Goal: Task Accomplishment & Management: Use online tool/utility

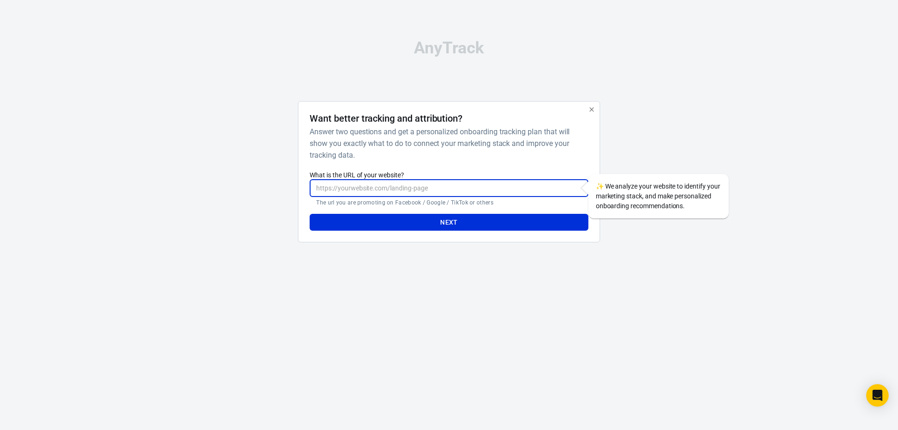
click at [394, 195] on input "What is the URL of your website?" at bounding box center [449, 188] width 278 height 17
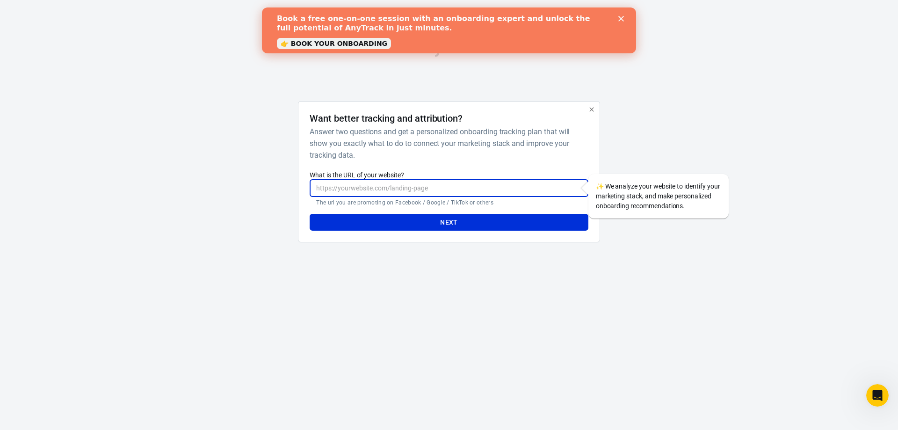
paste input "[URL][PERSON_NAME][DOMAIN_NAME]"
type input "[URL][PERSON_NAME][DOMAIN_NAME]"
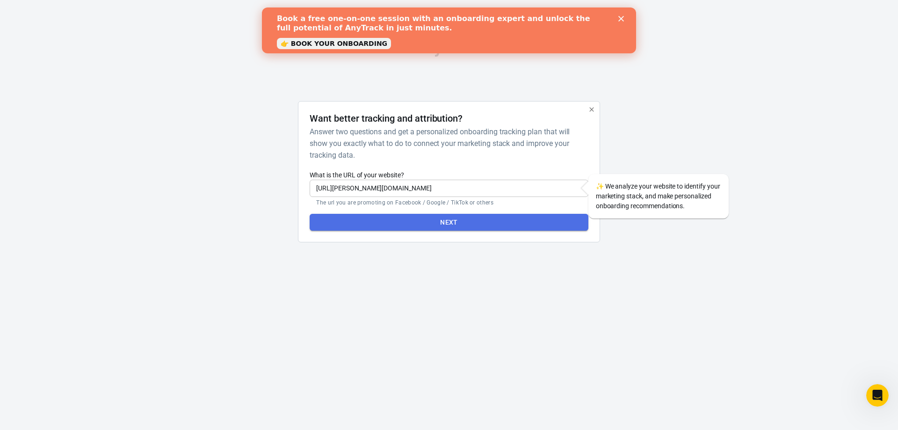
click at [378, 223] on button "Next" at bounding box center [449, 222] width 278 height 17
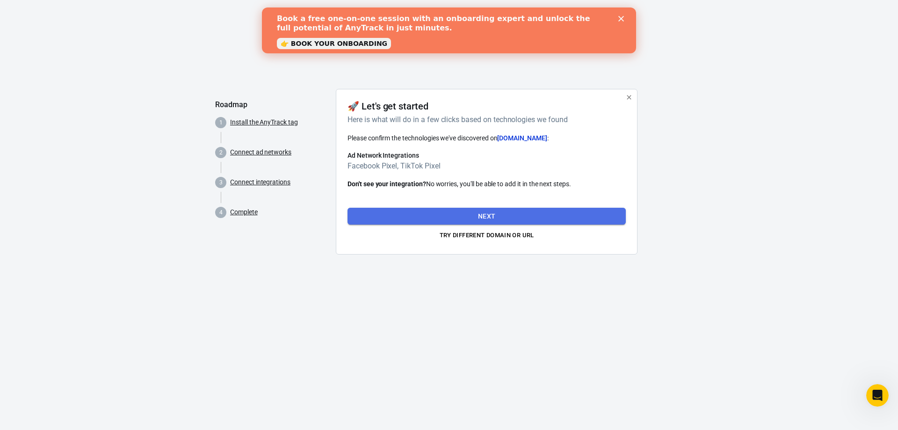
click at [403, 217] on button "Next" at bounding box center [487, 216] width 278 height 17
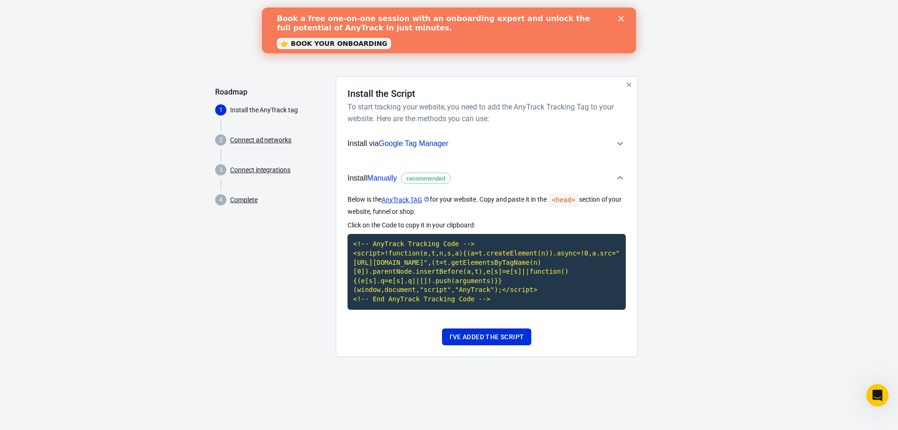
click at [405, 233] on div "Click on the Code to copy it in your clipboard: <!-- AnyTrack Tracking Code -->…" at bounding box center [487, 264] width 278 height 89
click at [404, 244] on code "<!-- AnyTrack Tracking Code --> <script>!function(e,t,n,s,a){(a=t.createElement…" at bounding box center [487, 271] width 278 height 75
click at [484, 346] on div "Install the Script To start tracking your website, you need to add the AnyTrack…" at bounding box center [487, 216] width 302 height 281
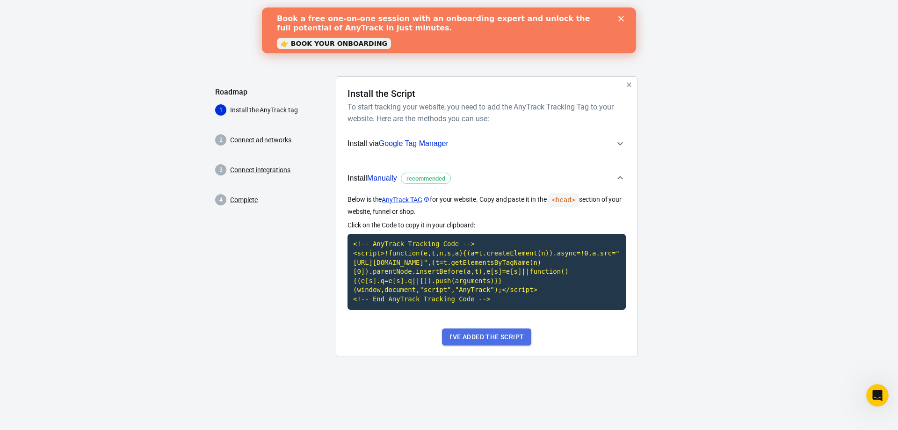
click at [484, 341] on button "I've added the script" at bounding box center [486, 336] width 89 height 17
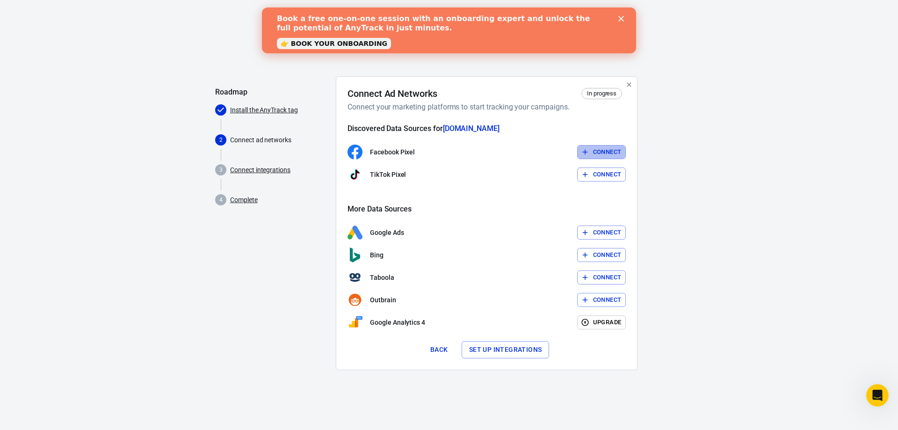
click at [591, 158] on button "Connect" at bounding box center [601, 152] width 49 height 15
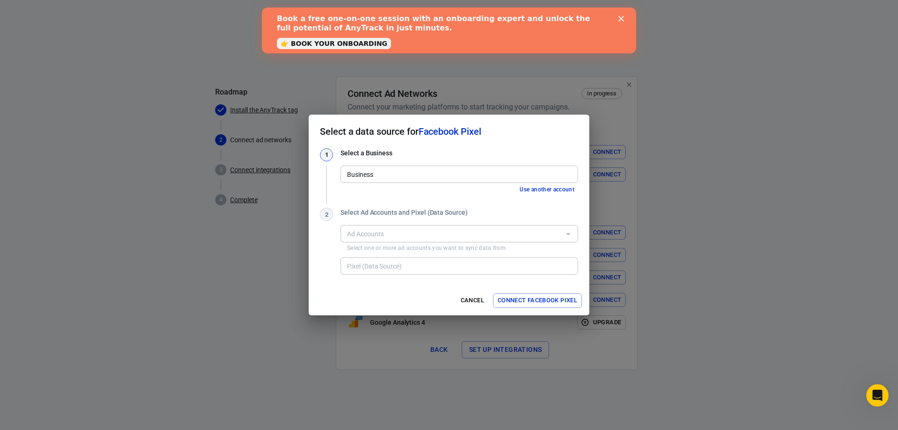
click at [520, 174] on input "Business" at bounding box center [458, 174] width 231 height 12
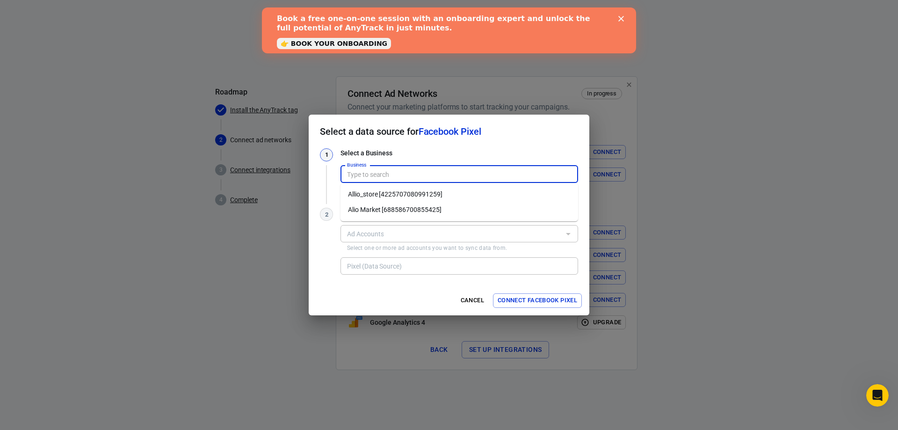
click at [505, 194] on li "Allio_store [4225707080991259]" at bounding box center [460, 194] width 238 height 15
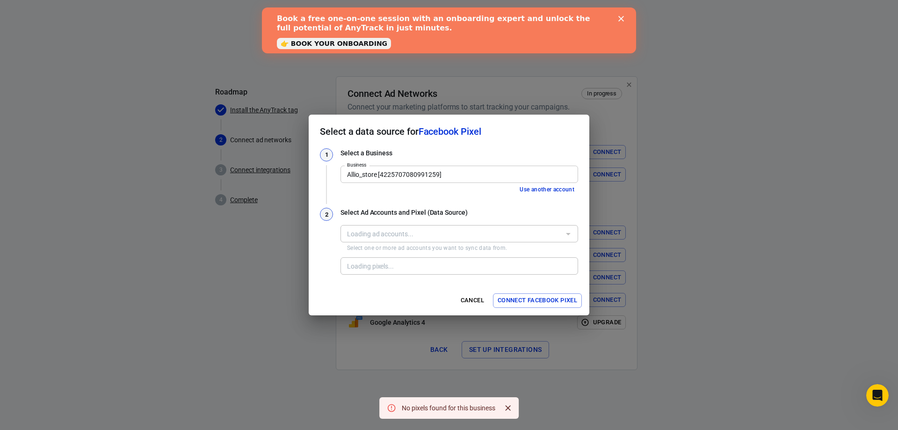
click at [560, 232] on div "Loading ad accounts..." at bounding box center [460, 233] width 238 height 17
click at [484, 252] on p "Select one or more ad accounts you want to sync data from." at bounding box center [459, 247] width 225 height 7
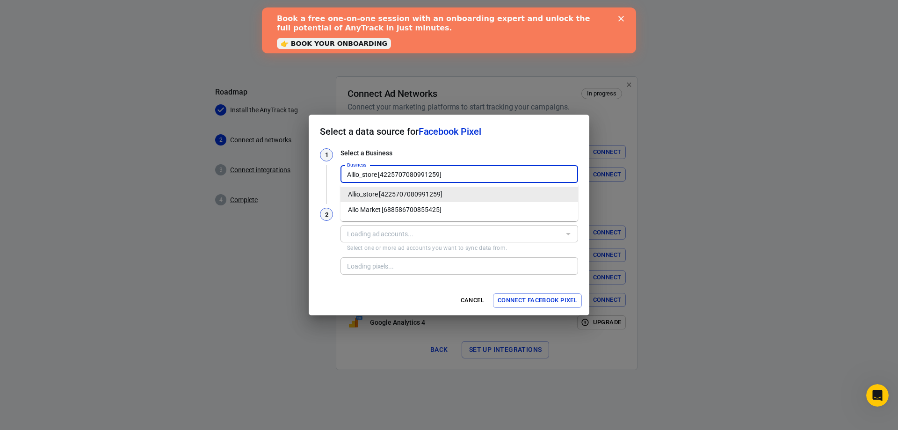
click at [465, 171] on input "Allio_store [4225707080991259]" at bounding box center [458, 174] width 231 height 12
click at [455, 208] on li "Alio Market [688586700855425]" at bounding box center [460, 209] width 238 height 15
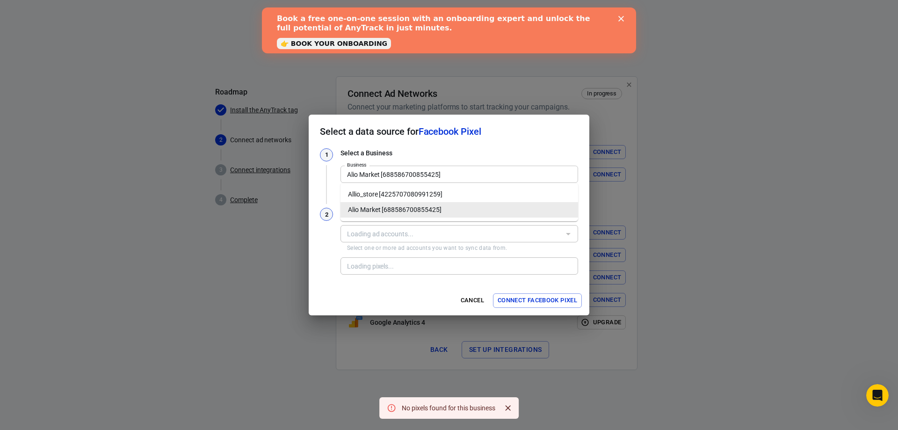
click at [472, 183] on body "AnyTrack Roadmap Install the AnyTrack tag 2 Connect ad networks 3 Connect integ…" at bounding box center [449, 196] width 898 height 392
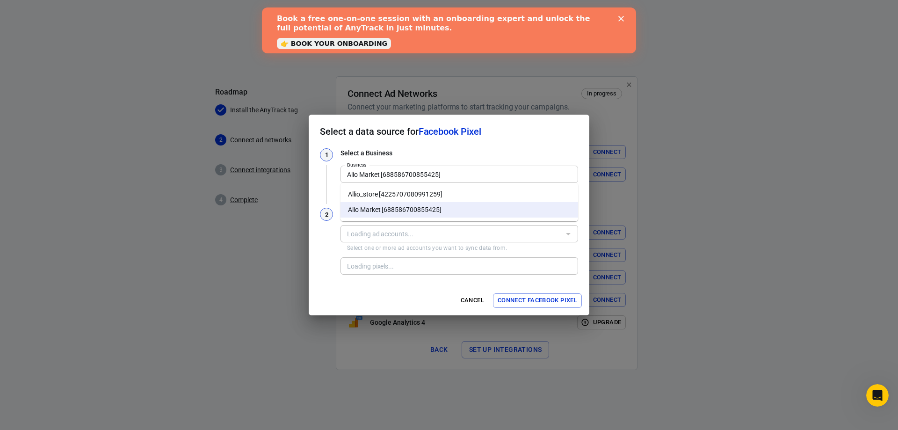
click at [465, 194] on li "Allio_store [4225707080991259]" at bounding box center [460, 194] width 238 height 15
type input "Allio_store [4225707080991259]"
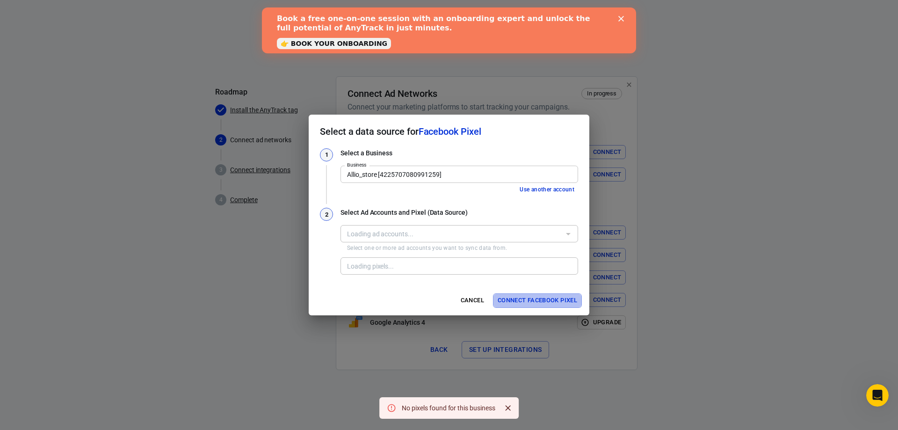
click at [539, 299] on button "Connect Facebook Pixel" at bounding box center [537, 300] width 89 height 15
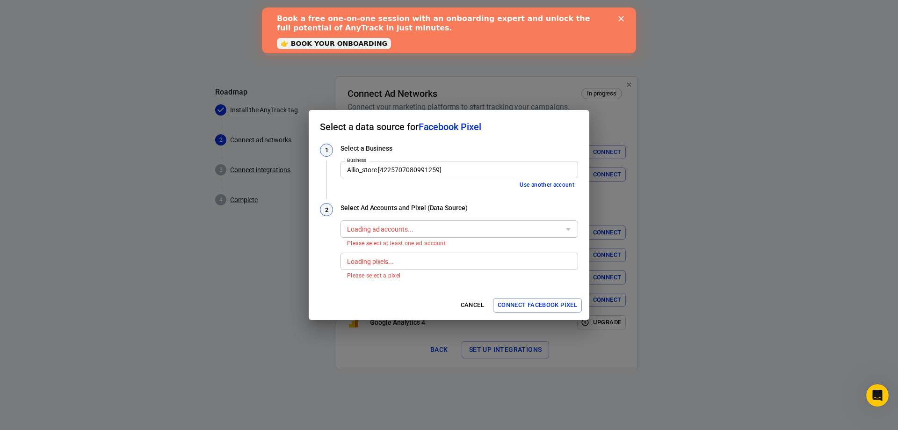
click at [499, 254] on div "Loading pixels..." at bounding box center [460, 261] width 238 height 17
click at [517, 303] on button "Connect Facebook Pixel" at bounding box center [537, 305] width 89 height 15
click at [472, 307] on button "Cancel" at bounding box center [473, 305] width 30 height 15
